Goal: Information Seeking & Learning: Learn about a topic

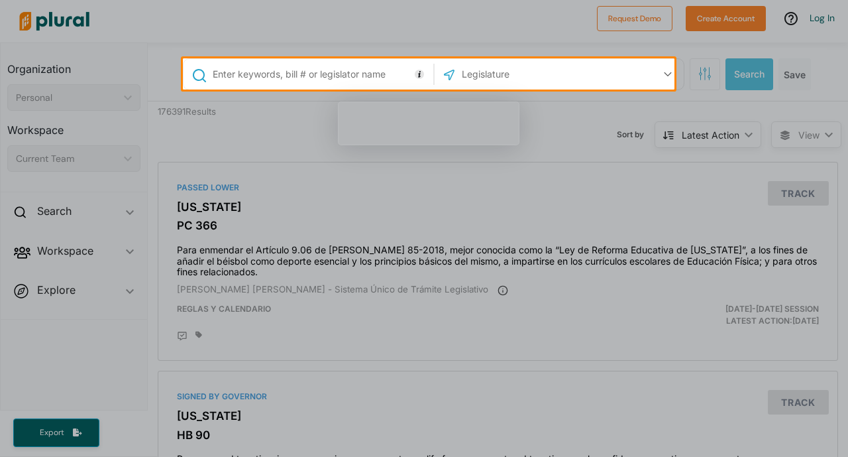
click at [345, 75] on input "text" at bounding box center [320, 74] width 218 height 25
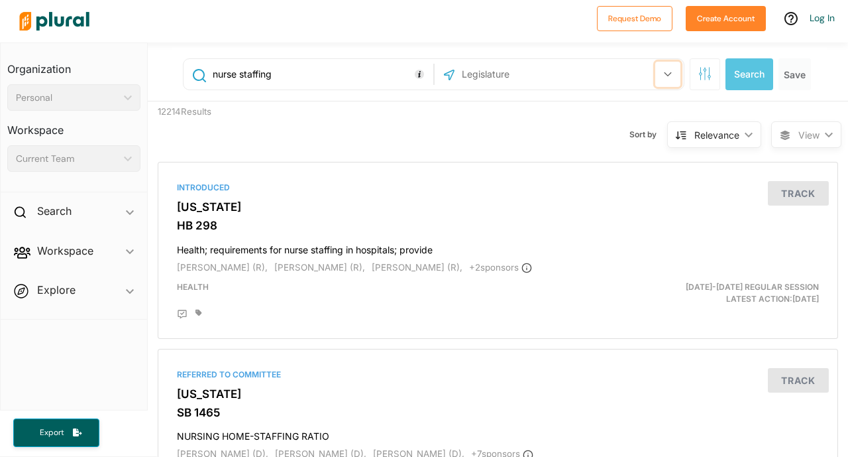
click at [664, 76] on icon "button" at bounding box center [668, 74] width 8 height 5
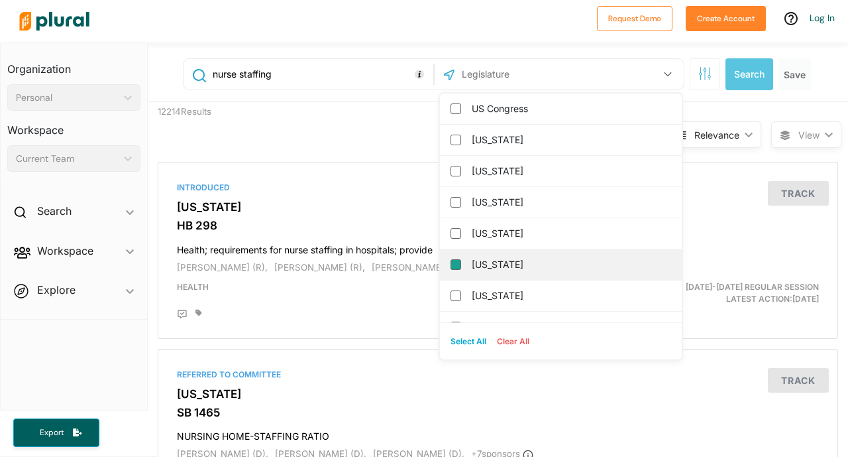
click at [451, 264] on input "[US_STATE]" at bounding box center [456, 264] width 11 height 11
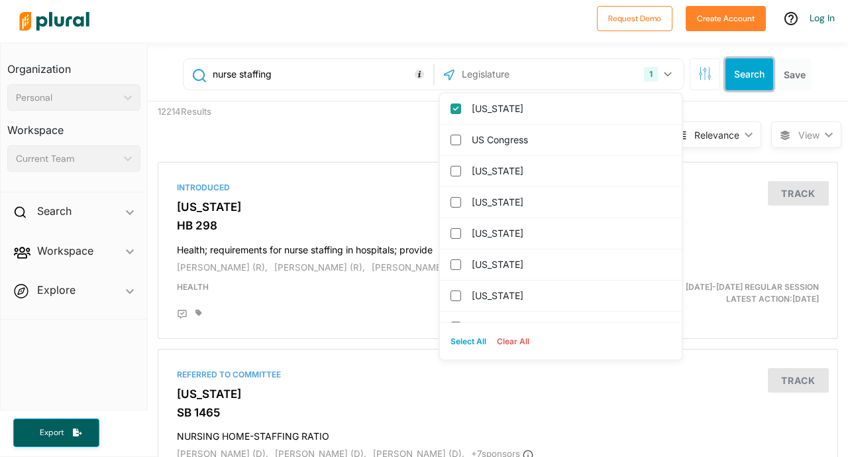
click at [752, 75] on button "Search" at bounding box center [750, 74] width 48 height 32
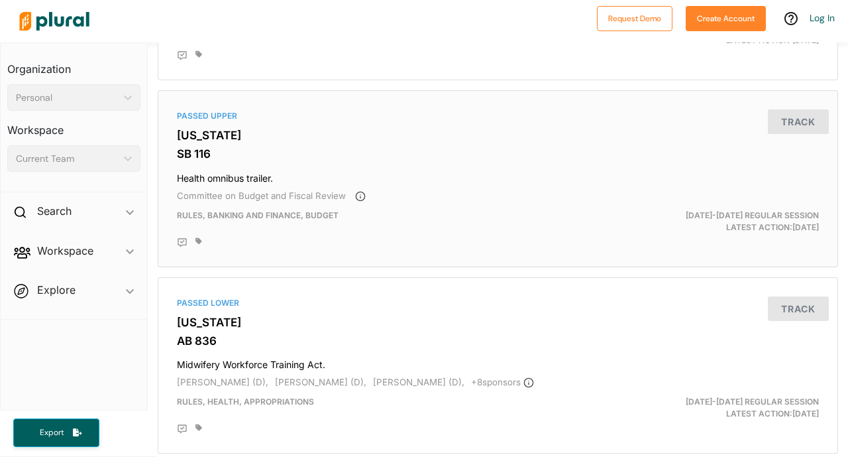
scroll to position [4437, 0]
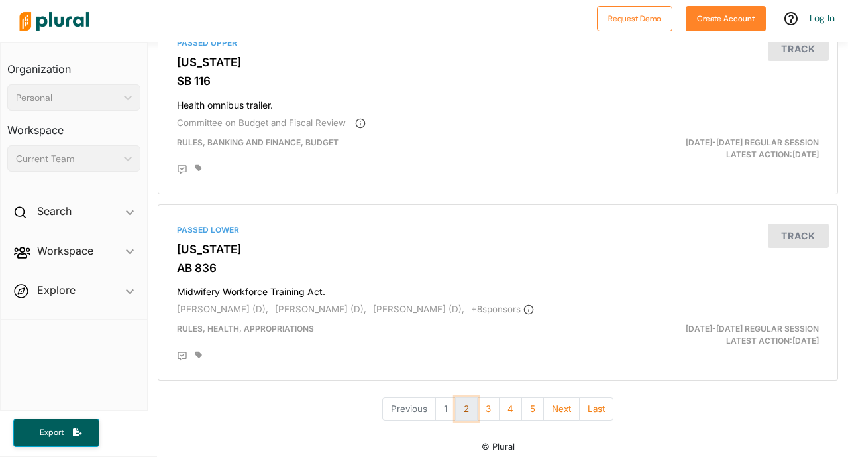
click at [462, 402] on button "2" at bounding box center [466, 408] width 23 height 23
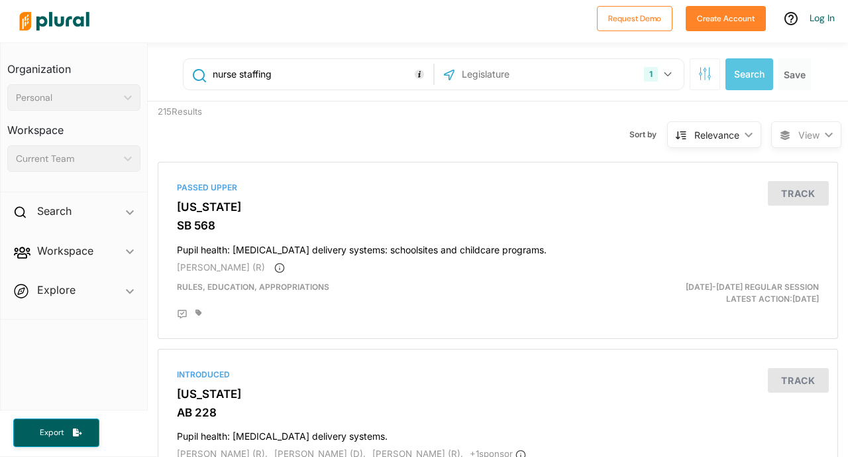
click at [273, 73] on input "nurse staffing" at bounding box center [320, 74] width 218 height 25
type input "nurse staffing hospitals"
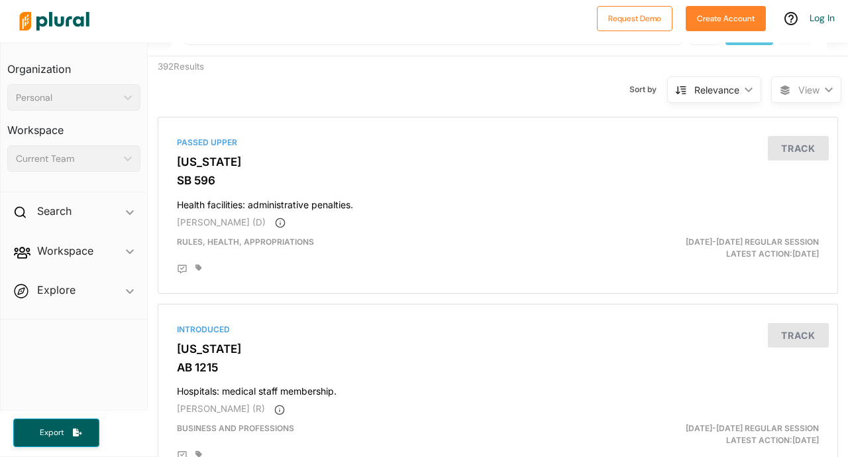
scroll to position [66, 0]
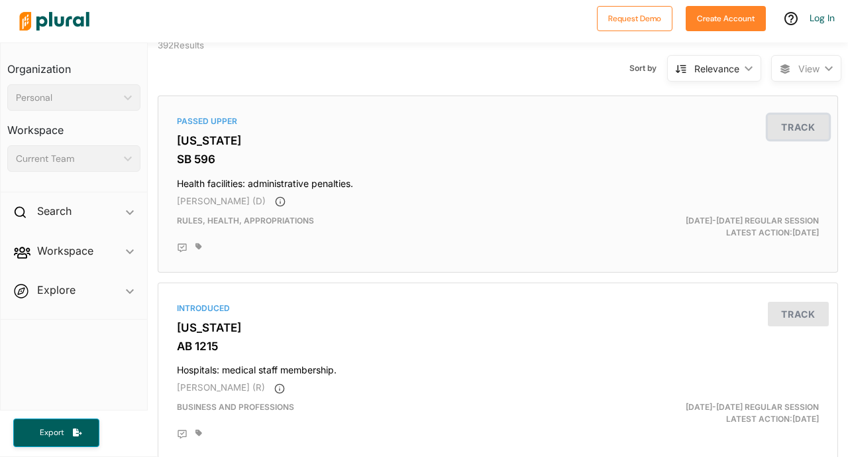
click at [780, 122] on button "Track" at bounding box center [798, 127] width 61 height 25
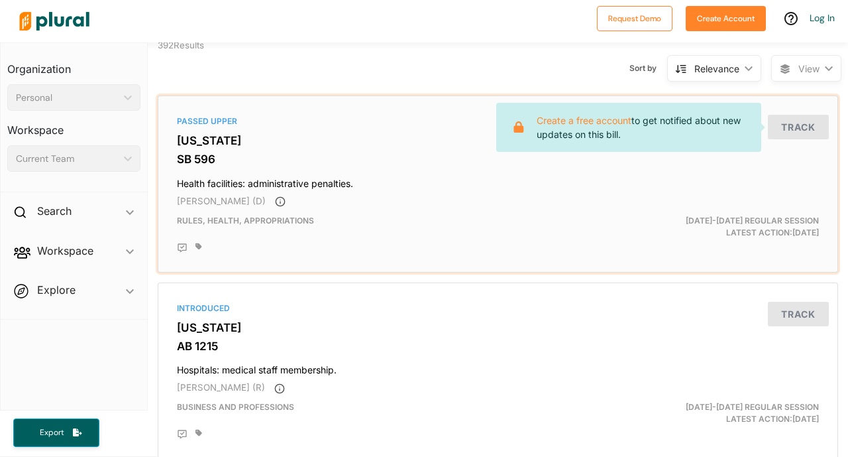
click at [199, 141] on h3 "[US_STATE]" at bounding box center [498, 140] width 642 height 13
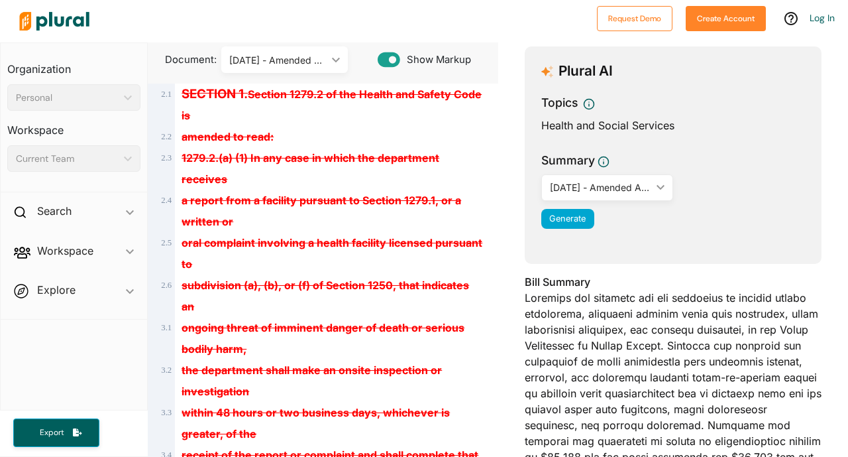
scroll to position [133, 0]
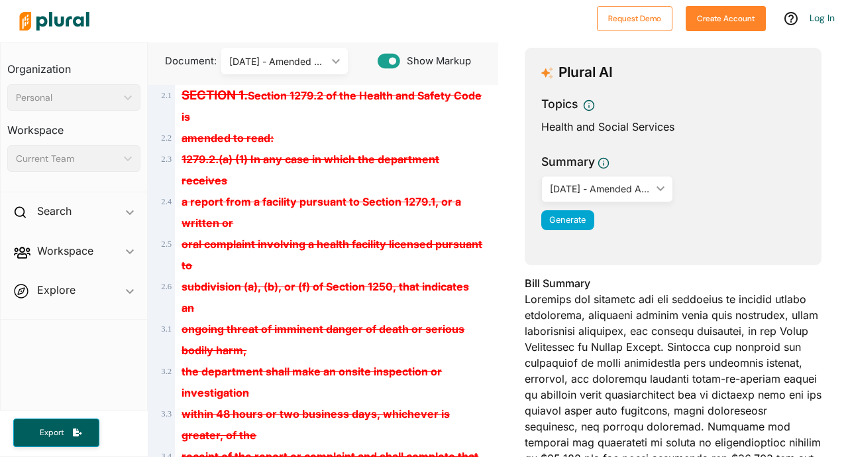
click at [652, 190] on icon "ic_keyboard_arrow_down" at bounding box center [658, 189] width 13 height 6
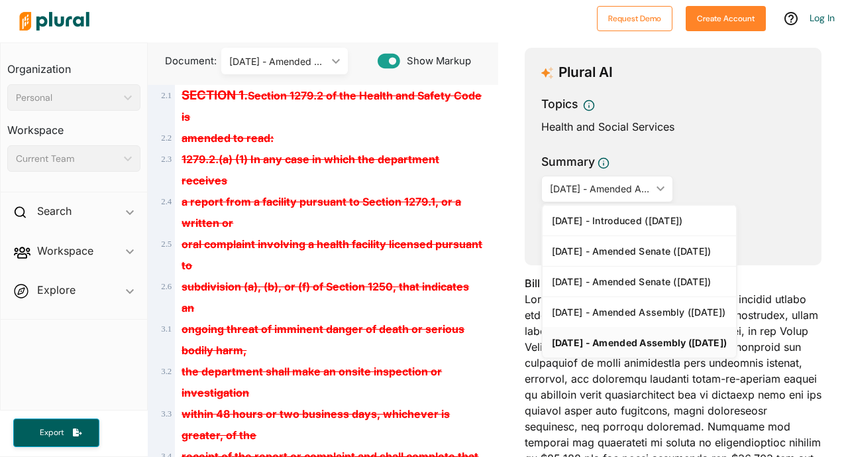
click at [748, 161] on span "Summary" at bounding box center [673, 164] width 264 height 23
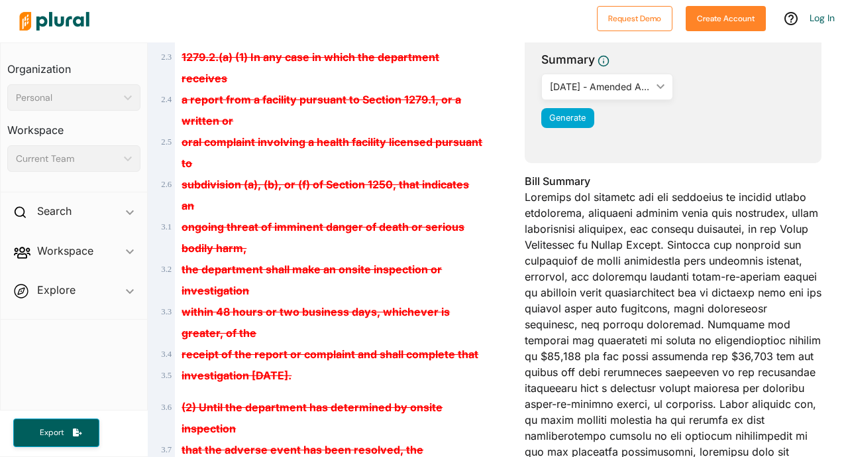
scroll to position [0, 0]
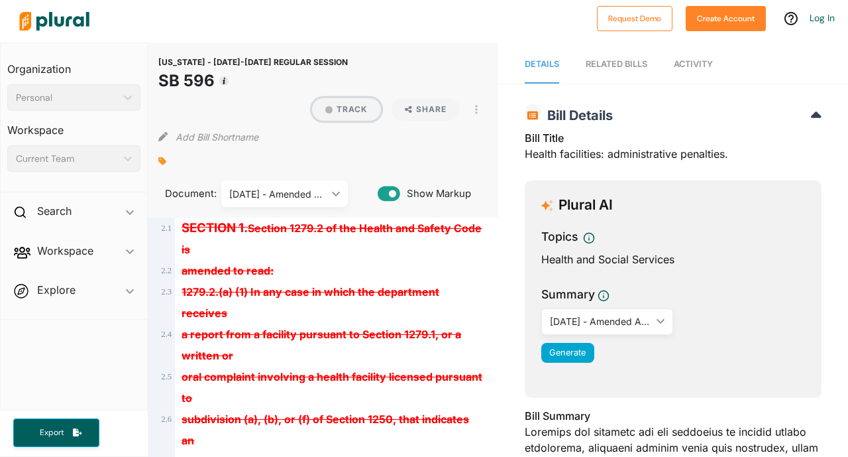
click at [354, 107] on button "Track" at bounding box center [346, 109] width 69 height 23
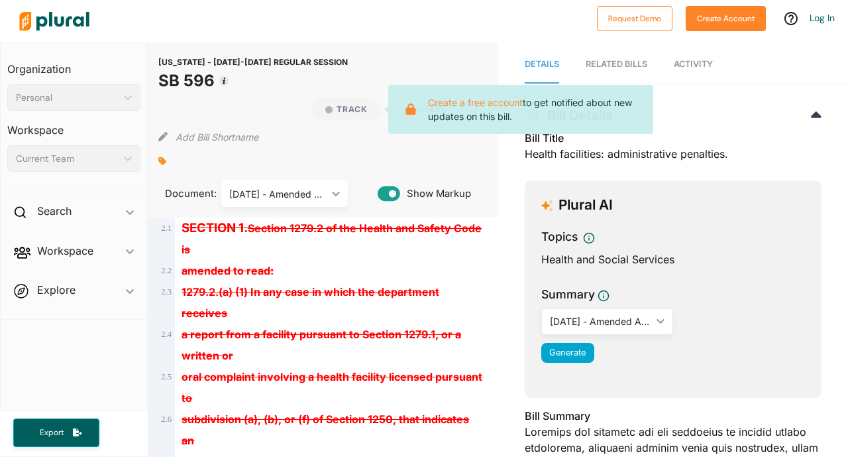
click at [309, 153] on div at bounding box center [322, 161] width 329 height 20
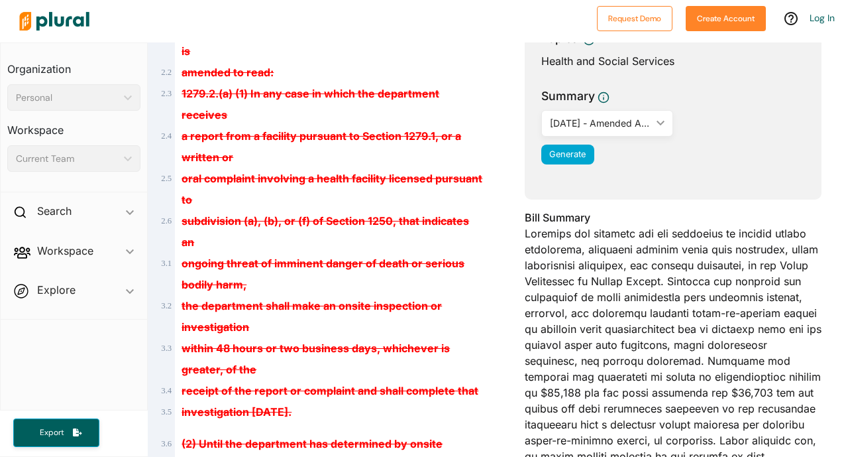
scroll to position [199, 0]
